Goal: Transaction & Acquisition: Subscribe to service/newsletter

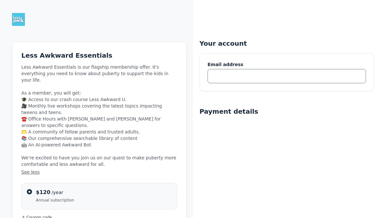
click at [322, 83] on input "text" at bounding box center [287, 76] width 159 height 14
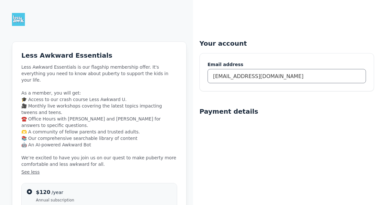
type input "[EMAIL_ADDRESS][DOMAIN_NAME]"
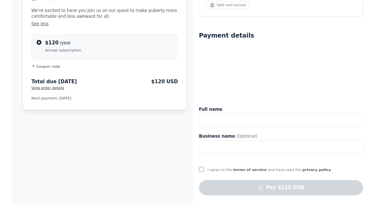
scroll to position [146, 0]
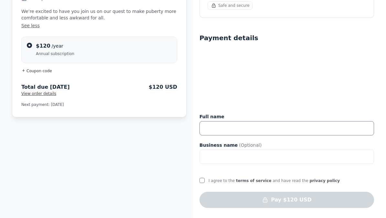
click at [341, 134] on input "text" at bounding box center [287, 128] width 175 height 14
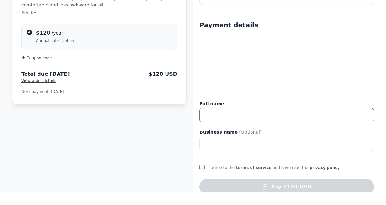
scroll to position [159, 0]
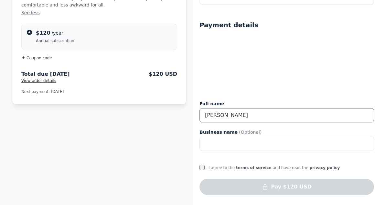
type input "[PERSON_NAME]"
click at [204, 168] on input "I agree to the terms of service and have read the privacy policy" at bounding box center [202, 167] width 5 height 5
checkbox input "true"
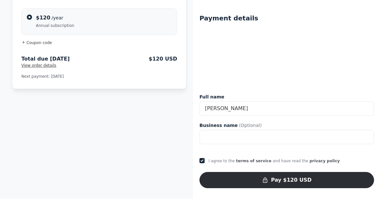
scroll to position [168, 0]
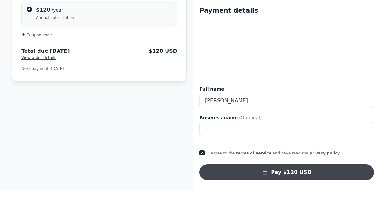
click at [301, 179] on button "Pay $120 USD" at bounding box center [287, 187] width 175 height 16
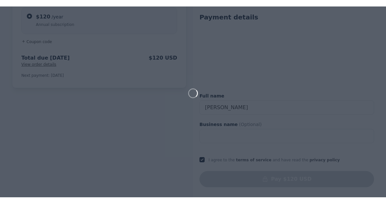
scroll to position [155, 0]
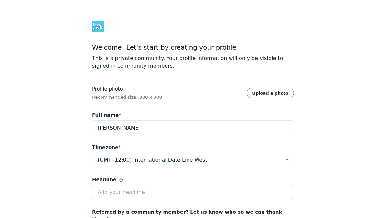
select select "Central Time (US & Canada)"
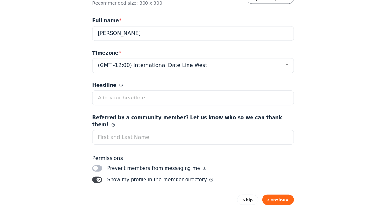
scroll to position [94, 0]
click at [99, 177] on label "Toggle switch" at bounding box center [97, 180] width 10 height 6
click at [0, 0] on input "Toggle switch" at bounding box center [0, 0] width 0 height 0
click at [286, 195] on button "Continue" at bounding box center [278, 200] width 32 height 10
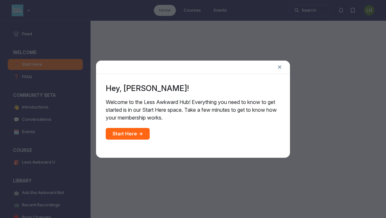
scroll to position [1706, 1240]
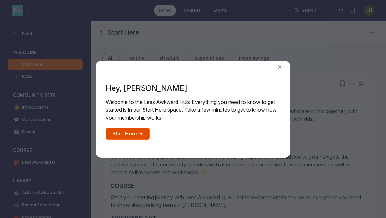
click at [130, 136] on link "Start Here →" at bounding box center [128, 134] width 44 height 12
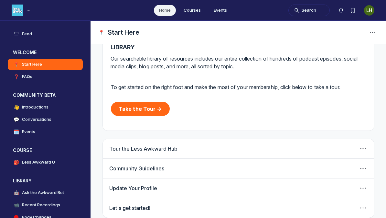
scroll to position [204, 0]
click at [149, 107] on link "Take the Tour →" at bounding box center [140, 108] width 59 height 14
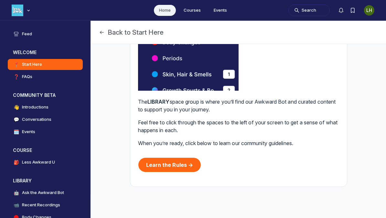
scroll to position [547, 0]
click at [175, 167] on link "Learn the Rules →" at bounding box center [170, 165] width 63 height 14
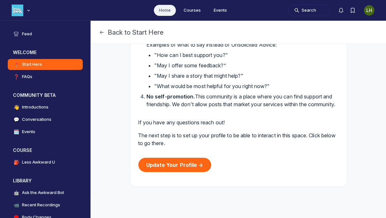
scroll to position [240, 0]
click at [254, 93] on p "No self-promotion. This community is a place where you can find support and fri…" at bounding box center [243, 104] width 193 height 23
click at [193, 170] on link "Update Your Profile →" at bounding box center [175, 165] width 73 height 14
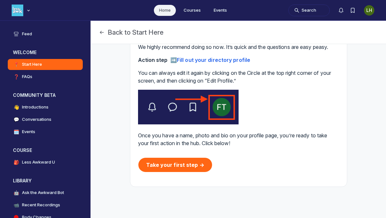
scroll to position [93, 0]
click at [192, 167] on link "Take your first step →" at bounding box center [176, 165] width 74 height 14
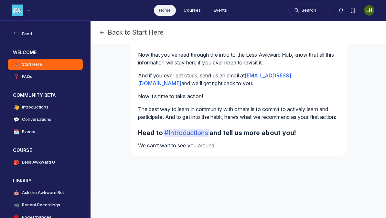
scroll to position [23, 0]
click at [372, 14] on div "LH" at bounding box center [369, 10] width 10 height 10
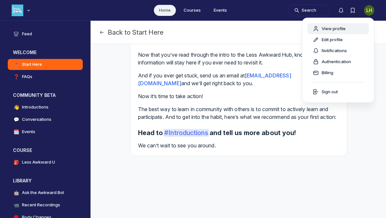
click at [354, 25] on button "View profile" at bounding box center [338, 28] width 61 height 11
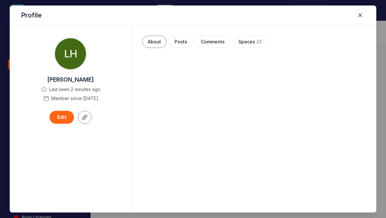
click at [71, 60] on div "LH" at bounding box center [70, 53] width 31 height 31
click at [75, 49] on div "LH" at bounding box center [70, 53] width 31 height 31
click at [81, 54] on div "LH" at bounding box center [70, 53] width 31 height 31
click at [67, 119] on button "Edit" at bounding box center [62, 117] width 25 height 13
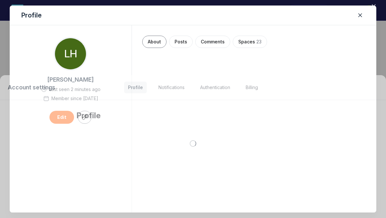
select select "Central Time ([GEOGRAPHIC_DATA] & [GEOGRAPHIC_DATA])"
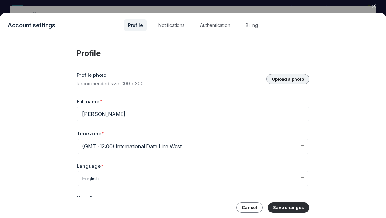
click at [295, 82] on button "Upload a photo" at bounding box center [288, 79] width 43 height 10
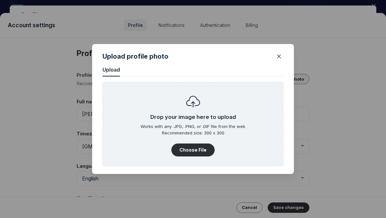
scroll to position [875, 1647]
click at [203, 150] on button "Choose File" at bounding box center [193, 149] width 43 height 13
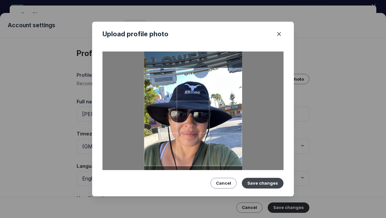
click at [272, 180] on button "Save changes" at bounding box center [263, 183] width 42 height 10
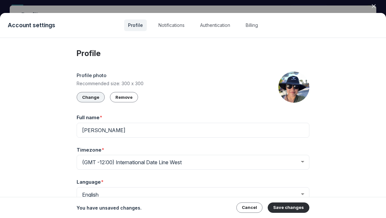
click at [98, 101] on button "Change" at bounding box center [91, 97] width 28 height 10
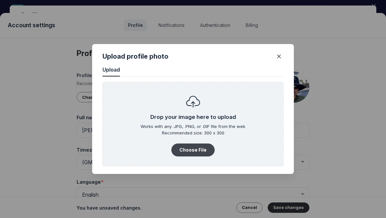
click at [202, 151] on button "Choose File" at bounding box center [193, 149] width 43 height 13
click at [282, 54] on icon "Close" at bounding box center [279, 56] width 6 height 6
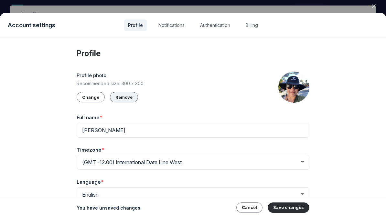
click at [128, 94] on button "Remove" at bounding box center [124, 97] width 28 height 10
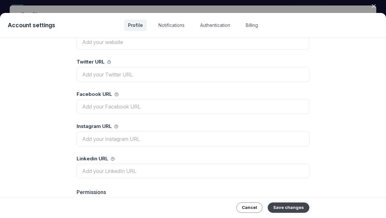
click at [298, 208] on button "Save changes" at bounding box center [289, 207] width 42 height 10
select select "Central Time ([GEOGRAPHIC_DATA] & [GEOGRAPHIC_DATA])"
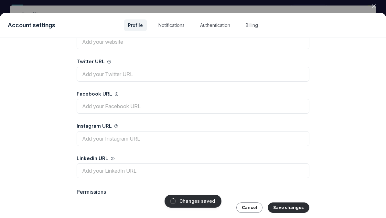
select select "Central Time ([GEOGRAPHIC_DATA] & [GEOGRAPHIC_DATA])"
click at [374, 9] on button "Close" at bounding box center [374, 6] width 14 height 10
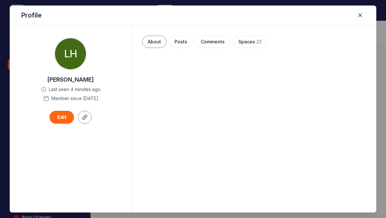
scroll to position [1706, 1240]
click at [364, 16] on button "Close" at bounding box center [360, 15] width 9 height 9
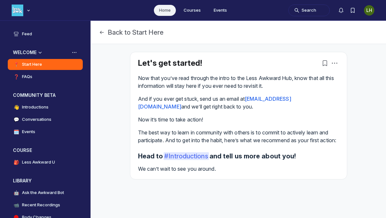
click at [33, 78] on link "❓ FAQs" at bounding box center [45, 76] width 75 height 11
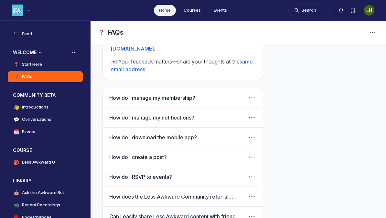
scroll to position [61, 0]
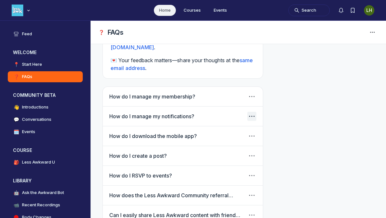
click at [255, 120] on button "Post actions" at bounding box center [252, 116] width 9 height 9
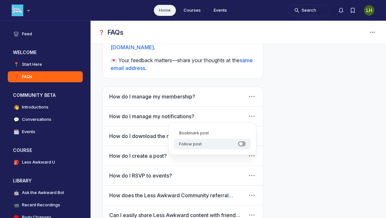
click at [242, 145] on span "submit" at bounding box center [242, 143] width 8 height 5
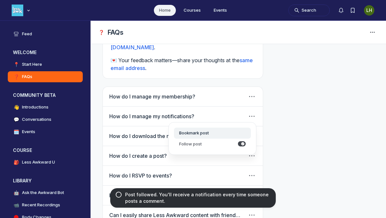
click at [232, 136] on button "Bookmark post" at bounding box center [212, 133] width 77 height 11
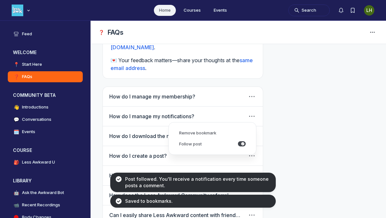
click at [238, 93] on div "How do I manage my membership?" at bounding box center [182, 96] width 147 height 9
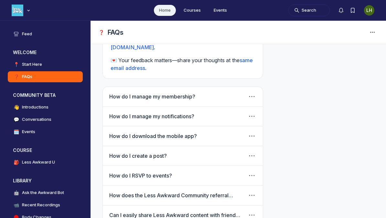
click at [236, 138] on div "How do I download the mobile app?" at bounding box center [182, 135] width 147 height 9
click at [248, 134] on button "Post actions" at bounding box center [252, 135] width 9 height 9
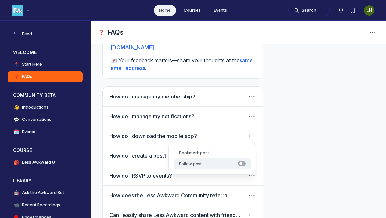
click at [249, 165] on button "Follow post Follow post" at bounding box center [212, 163] width 77 height 11
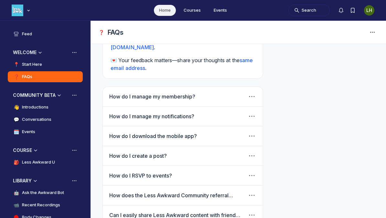
click at [233, 139] on div "How do I download the mobile app?" at bounding box center [182, 135] width 147 height 9
click at [253, 136] on icon "Post actions" at bounding box center [252, 136] width 6 height 6
click at [149, 137] on link "How do I download the mobile app?" at bounding box center [153, 136] width 88 height 6
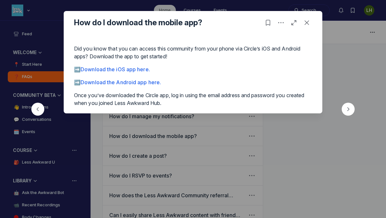
click at [142, 70] on link "Download the iOS app here." at bounding box center [116, 69] width 70 height 6
click at [311, 23] on button "Close post" at bounding box center [307, 22] width 10 height 10
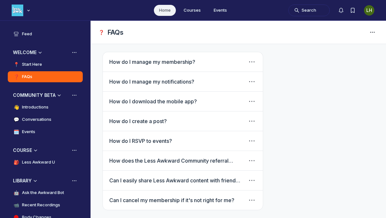
scroll to position [95, 0]
click at [236, 143] on div "How do I RSVP to events?" at bounding box center [182, 140] width 147 height 9
click at [254, 141] on icon "Post actions" at bounding box center [252, 141] width 6 height 6
click at [246, 168] on span "submit" at bounding box center [242, 168] width 8 height 5
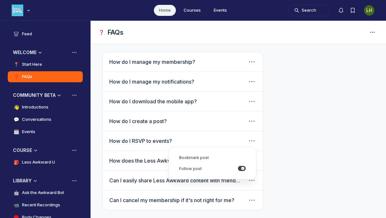
click at [158, 142] on link "How do I RSVP to events?" at bounding box center [140, 141] width 63 height 6
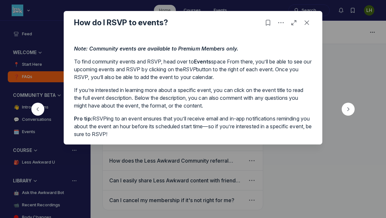
click at [321, 25] on div "How do I RSVP to events?" at bounding box center [193, 22] width 259 height 23
click at [311, 22] on button "Close post" at bounding box center [307, 22] width 10 height 10
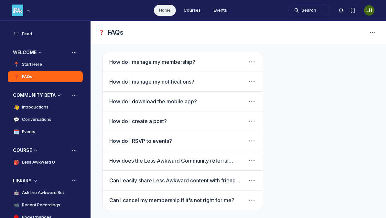
click at [256, 61] on button "Post actions" at bounding box center [252, 61] width 9 height 9
click at [306, 82] on aside "Pinned posts Can I cancel my membership if it's not right for me?" at bounding box center [323, 55] width 104 height 197
click at [252, 84] on icon "Post actions" at bounding box center [252, 81] width 6 height 6
click at [244, 107] on span "submit" at bounding box center [242, 108] width 8 height 5
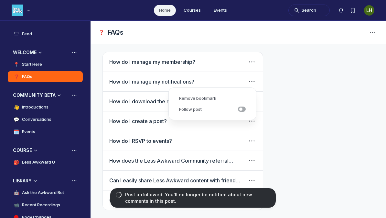
click at [305, 108] on aside "Pinned posts Can I cancel my membership if it's not right for me?" at bounding box center [323, 55] width 104 height 197
click at [254, 100] on icon "Post actions" at bounding box center [252, 101] width 6 height 6
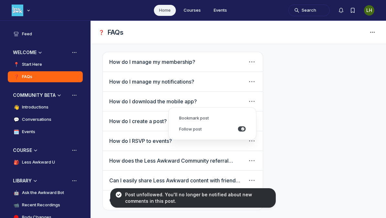
click at [240, 131] on span "submit" at bounding box center [242, 128] width 8 height 5
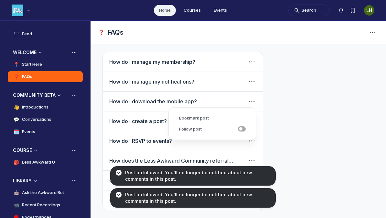
click at [309, 113] on aside "Pinned posts Can I cancel my membership if it's not right for me?" at bounding box center [323, 55] width 104 height 197
click at [256, 122] on button "Post actions" at bounding box center [252, 121] width 9 height 9
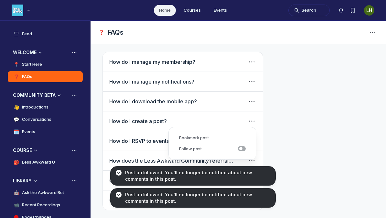
click at [300, 123] on aside "Pinned posts Can I cancel my membership if it's not right for me?" at bounding box center [323, 55] width 104 height 197
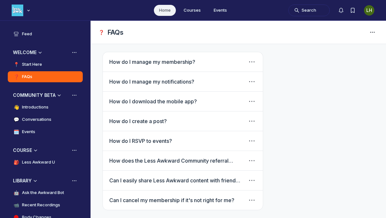
click at [252, 140] on icon "Post actions" at bounding box center [252, 141] width 6 height 6
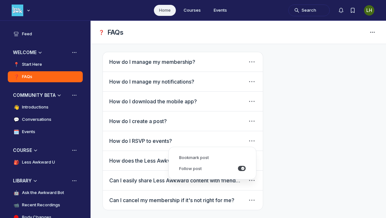
click at [239, 170] on label "Follow post" at bounding box center [242, 168] width 8 height 5
click at [0, 0] on input "Follow post" at bounding box center [0, 0] width 0 height 0
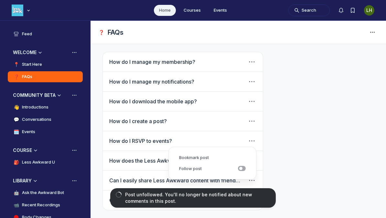
click at [305, 151] on aside "Pinned posts Can I cancel my membership if it's not right for me?" at bounding box center [323, 55] width 104 height 197
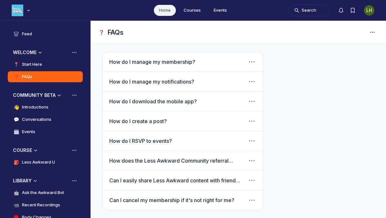
click at [41, 99] on button "COMMUNITY BETA" at bounding box center [45, 95] width 75 height 10
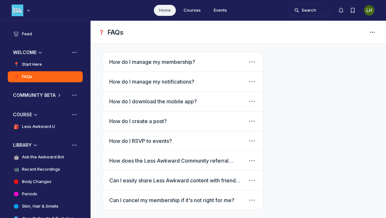
click at [59, 92] on div "Expand space" at bounding box center [59, 95] width 6 height 6
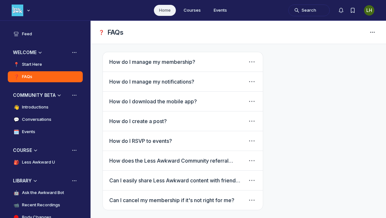
click at [45, 109] on h4 "Introductions" at bounding box center [35, 107] width 27 height 6
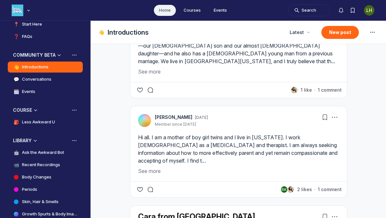
scroll to position [217, 0]
click at [34, 90] on h4 "Events" at bounding box center [28, 91] width 13 height 6
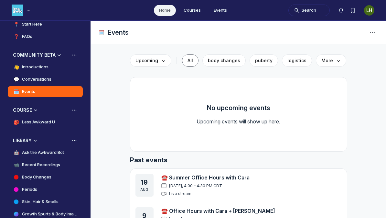
click at [52, 123] on h4 "Less Awkward U" at bounding box center [38, 122] width 33 height 6
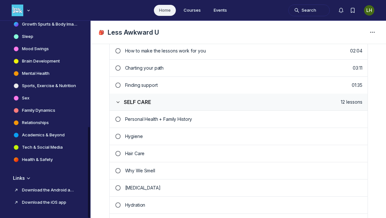
scroll to position [230, 0]
